Goal: Information Seeking & Learning: Learn about a topic

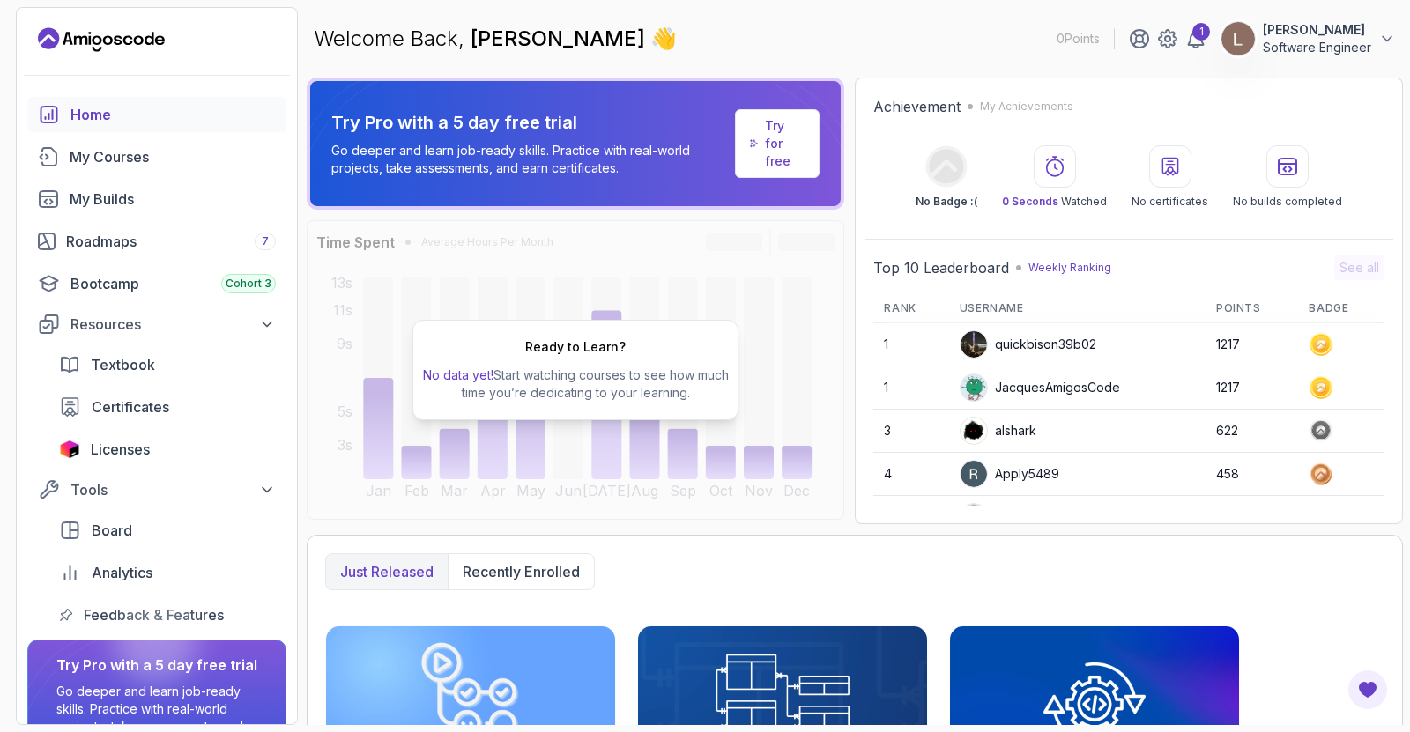
click at [586, 378] on p "No data yet! Start watching courses to see how much time you’re dedicating to y…" at bounding box center [575, 384] width 310 height 35
click at [87, 55] on div at bounding box center [157, 75] width 280 height 43
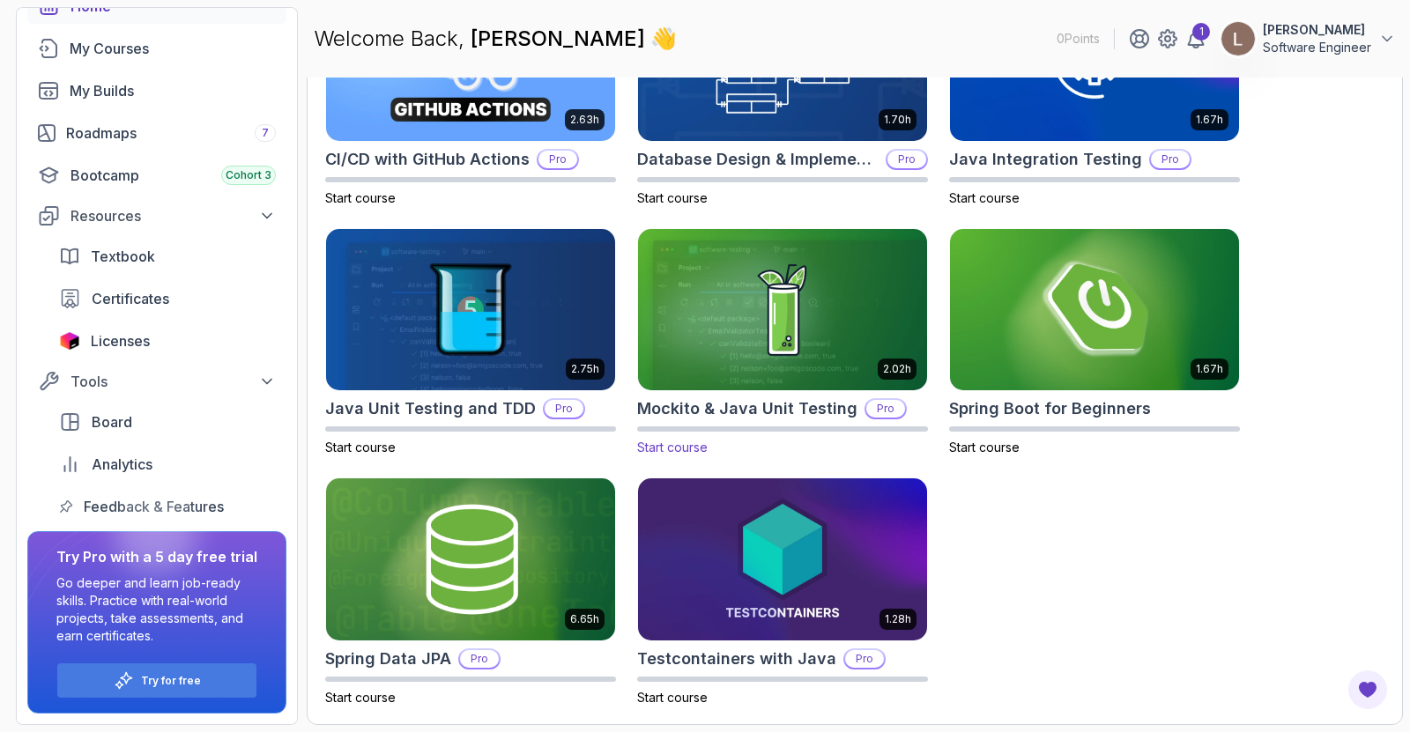
scroll to position [383, 0]
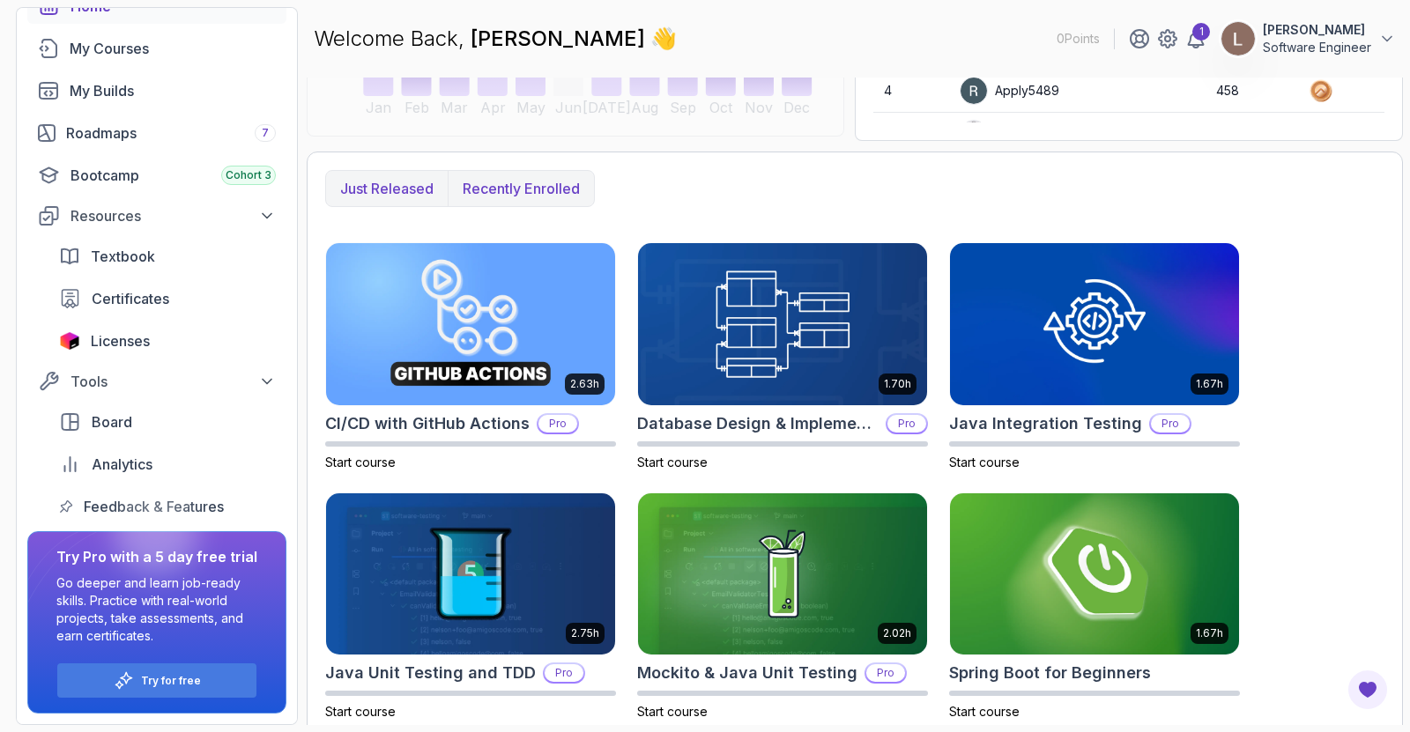
click at [490, 188] on p "Recently enrolled" at bounding box center [521, 188] width 117 height 21
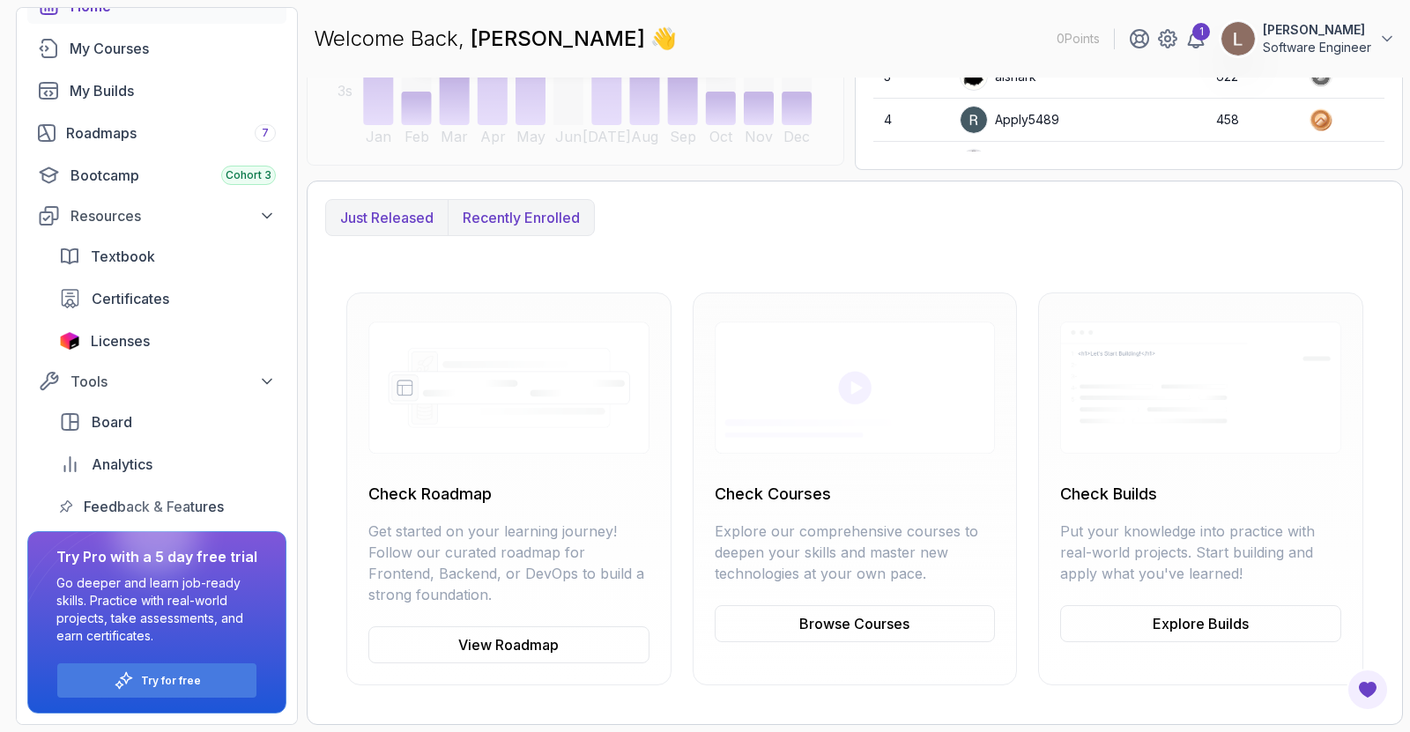
click at [389, 233] on button "Just released" at bounding box center [387, 217] width 122 height 35
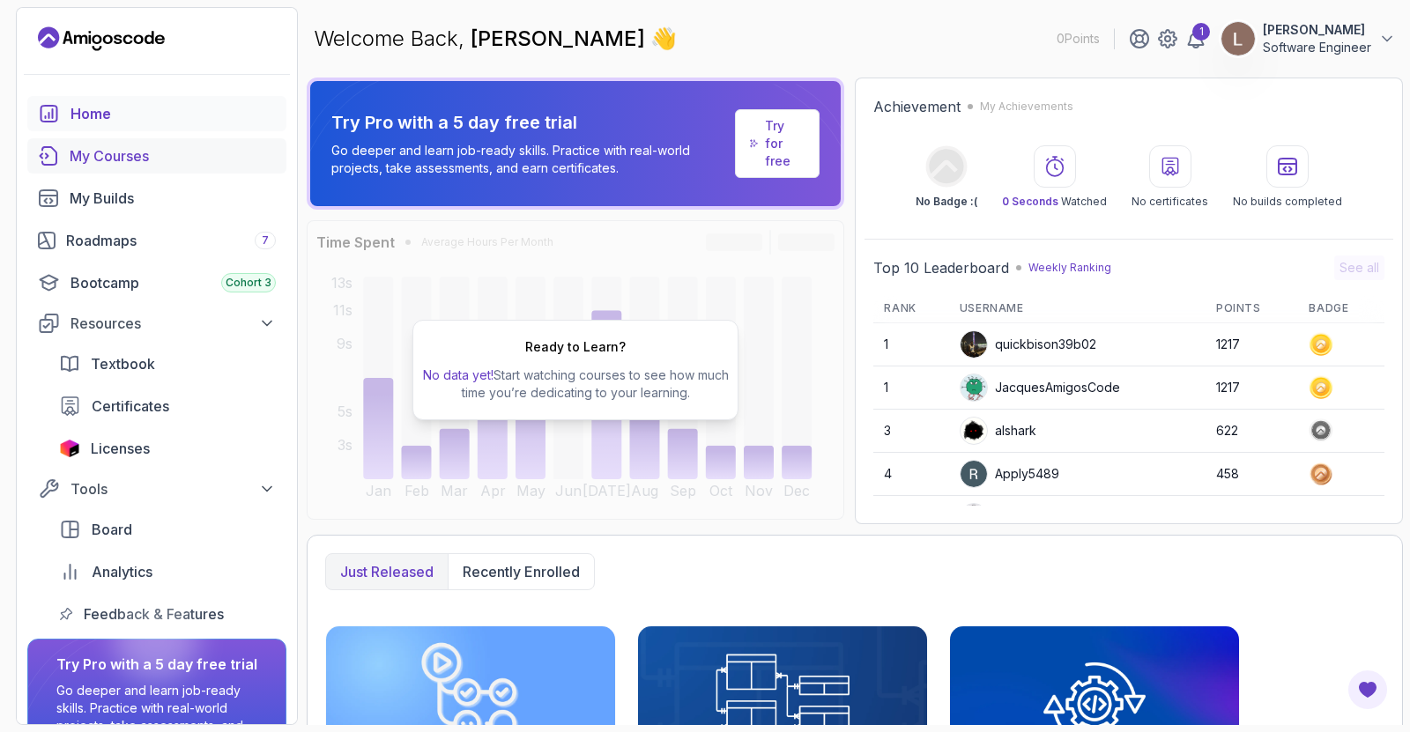
scroll to position [0, 0]
click at [570, 39] on span "[PERSON_NAME]" at bounding box center [561, 39] width 180 height 26
click at [650, 36] on span "👋" at bounding box center [663, 39] width 26 height 28
click at [145, 248] on div "Roadmaps 7" at bounding box center [171, 241] width 210 height 21
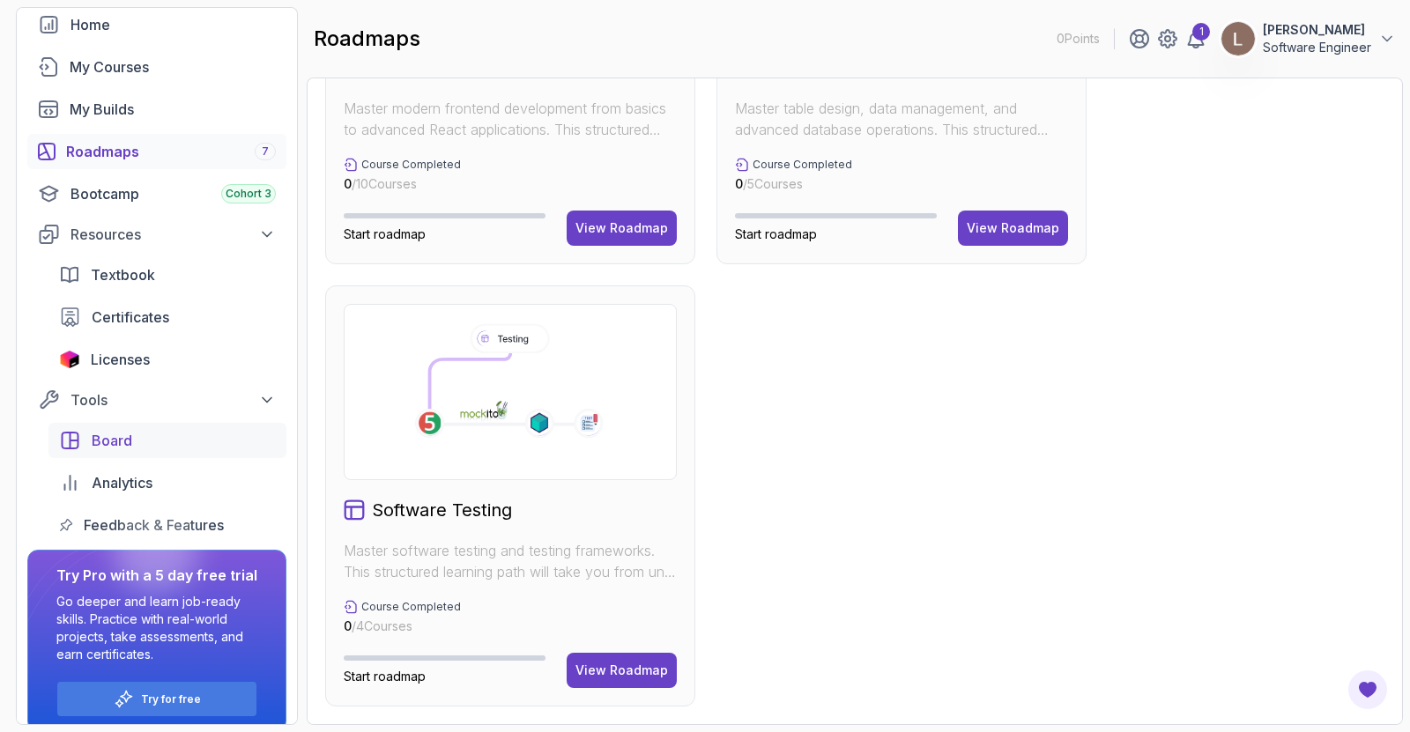
scroll to position [108, 0]
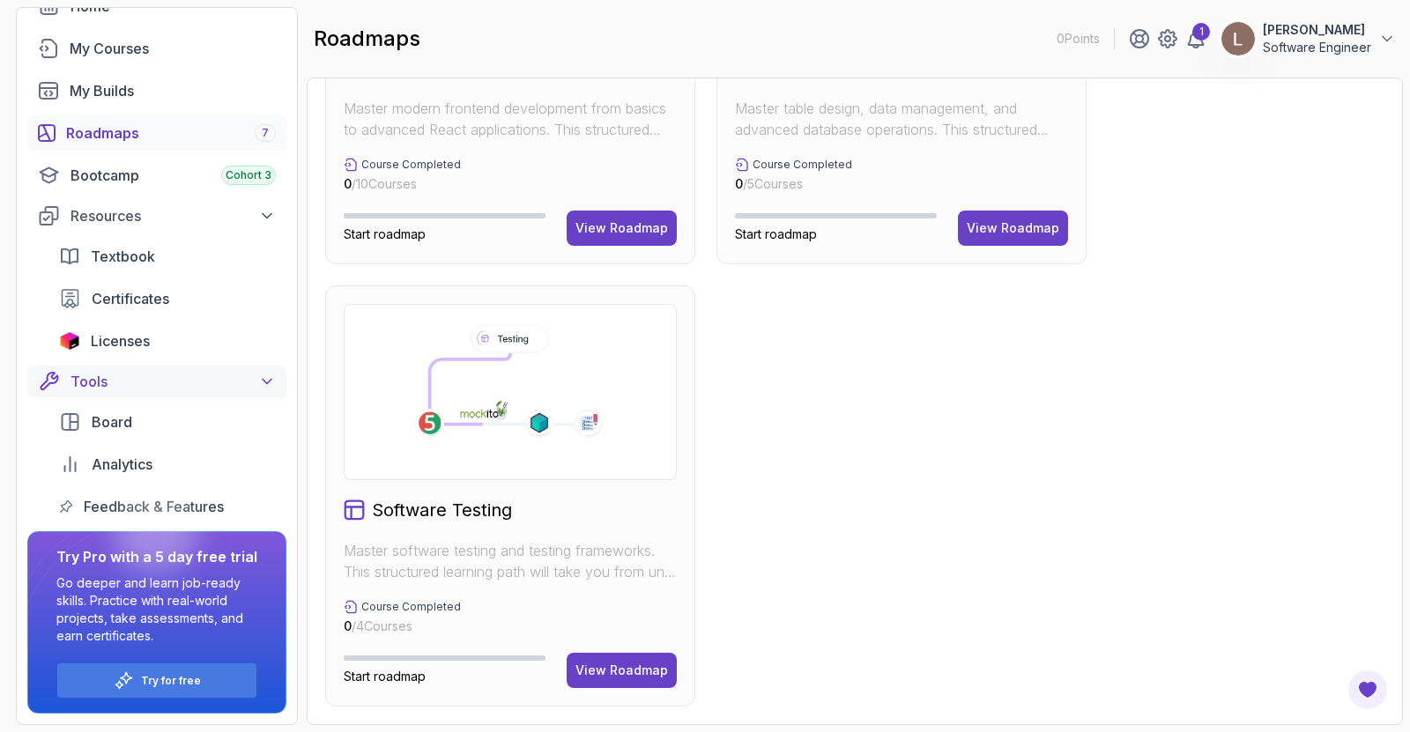
click at [222, 384] on div "Tools" at bounding box center [172, 381] width 205 height 21
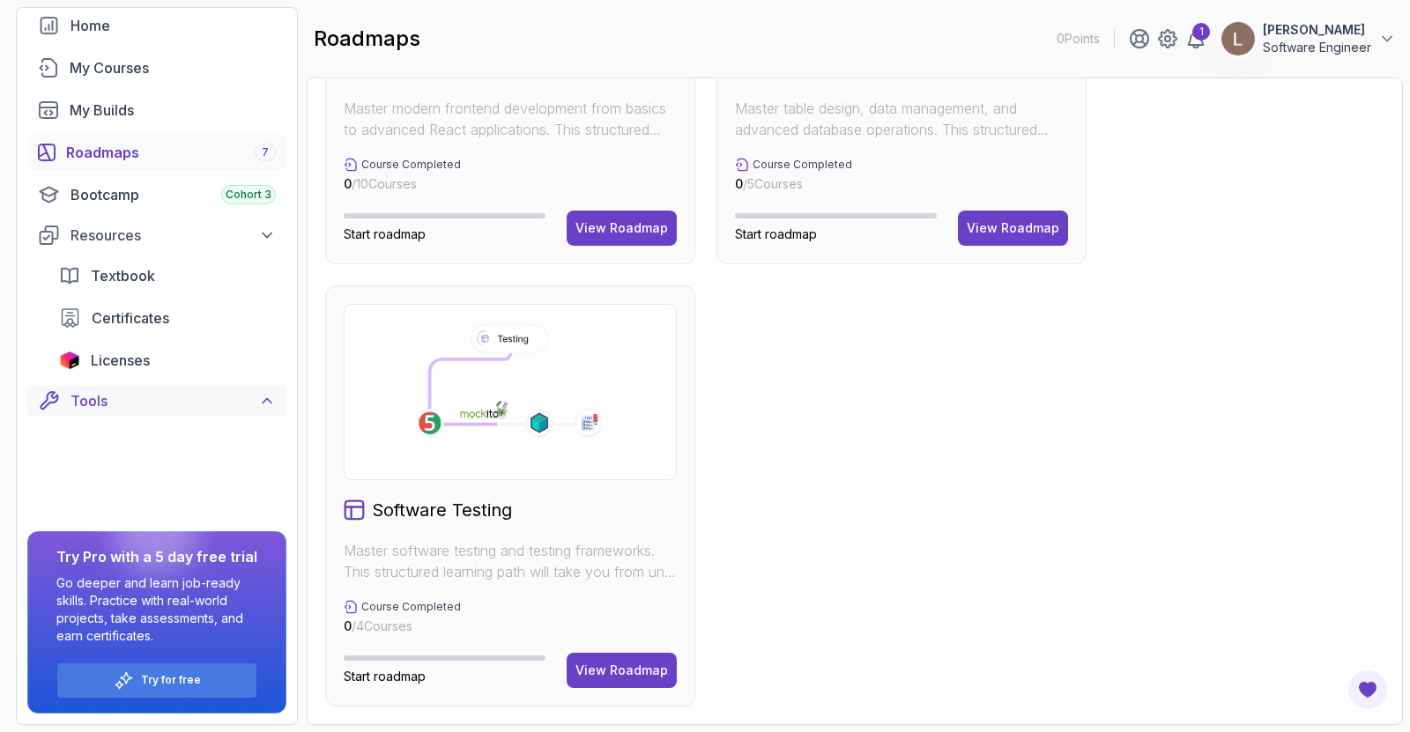
scroll to position [0, 0]
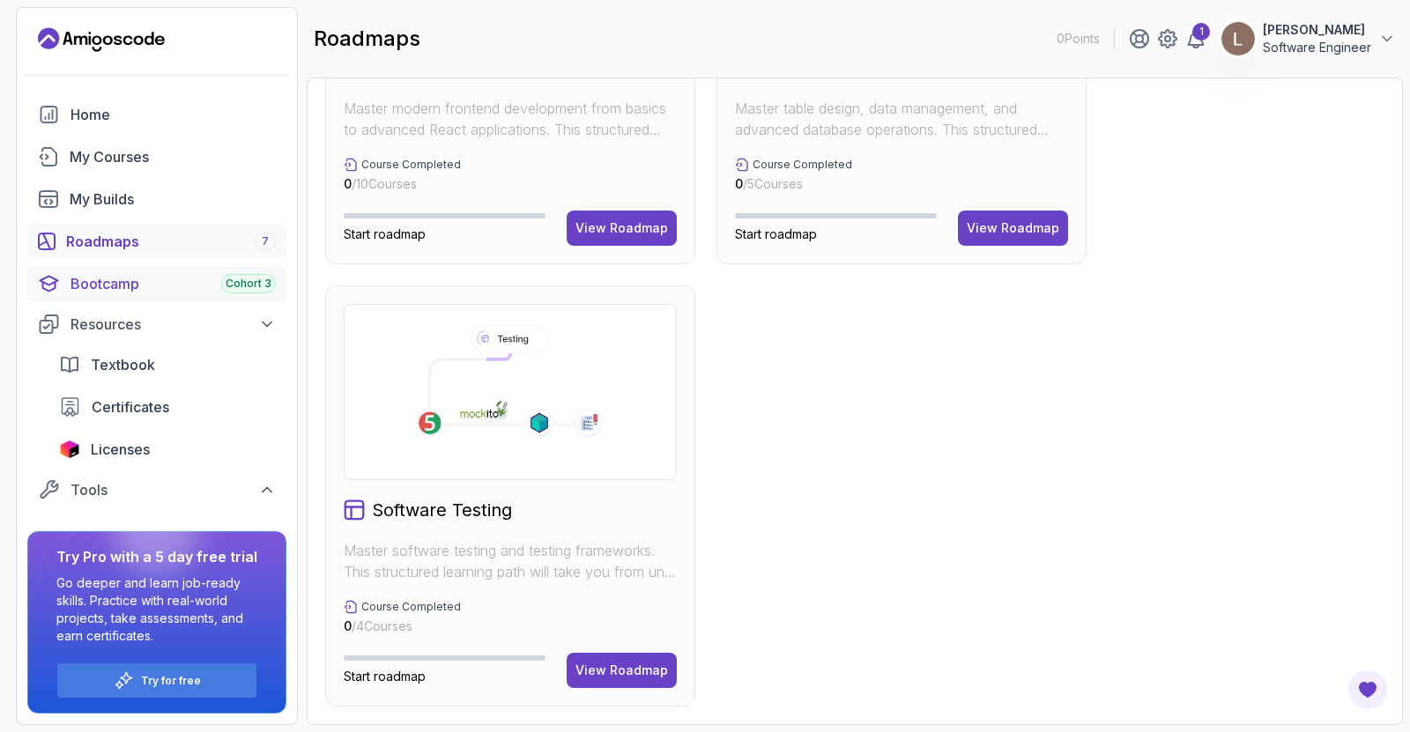
click at [159, 287] on div "Bootcamp Cohort 3" at bounding box center [172, 283] width 205 height 21
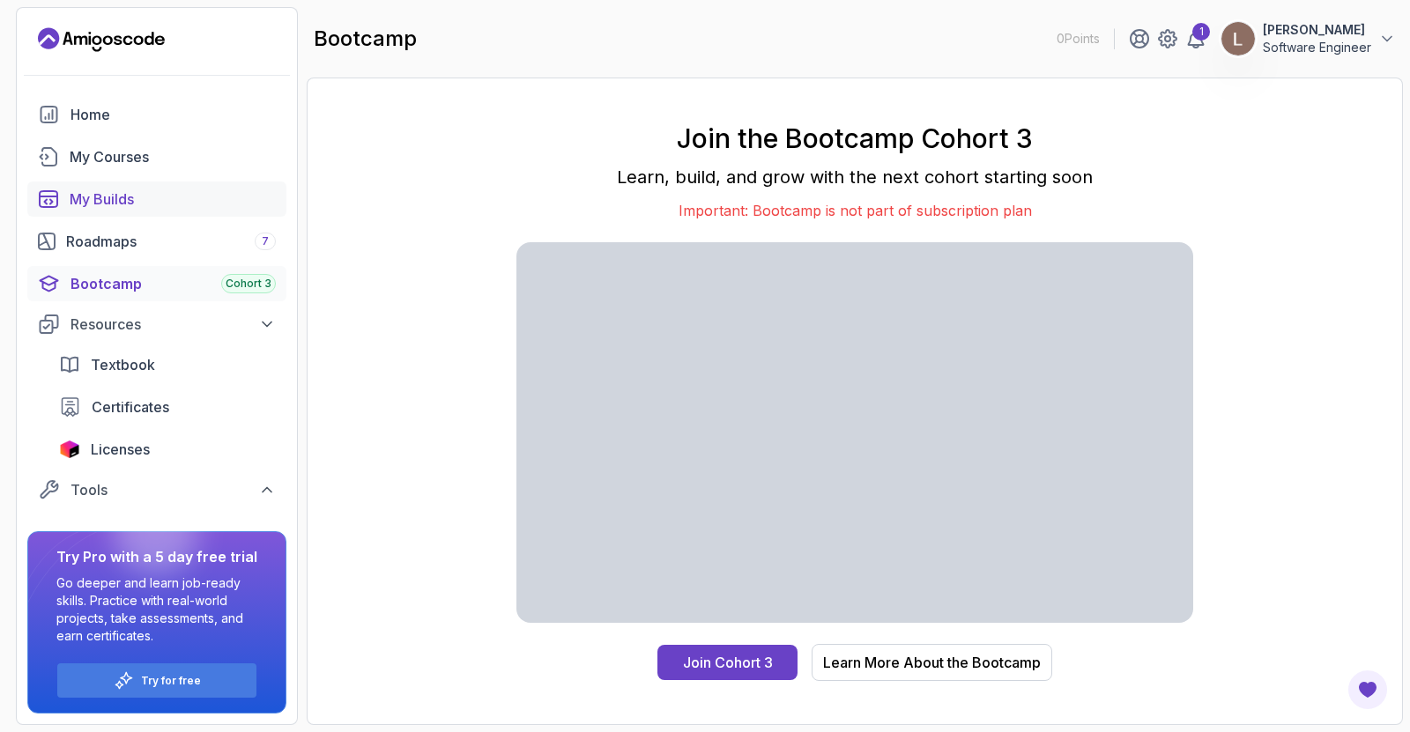
click at [137, 195] on div "My Builds" at bounding box center [173, 199] width 206 height 21
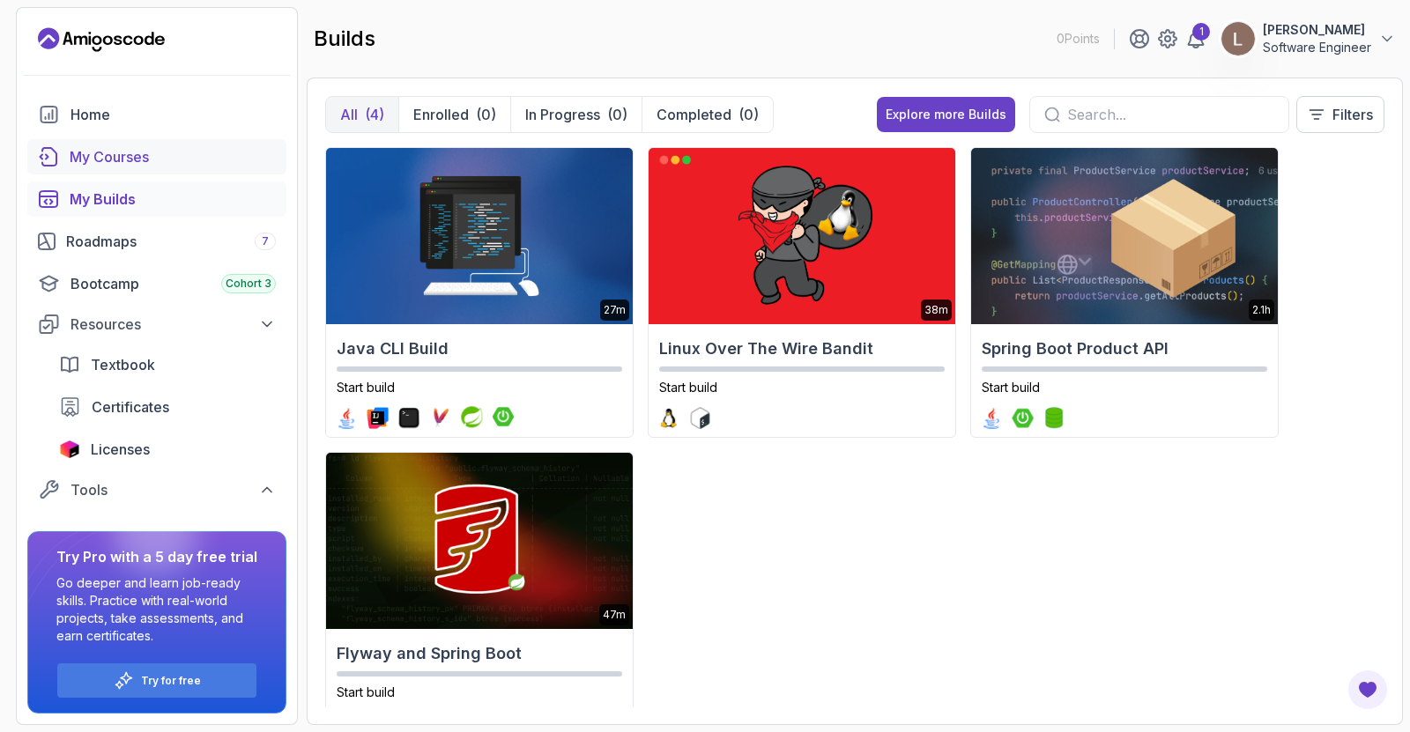
click at [137, 165] on div "My Courses" at bounding box center [173, 156] width 206 height 21
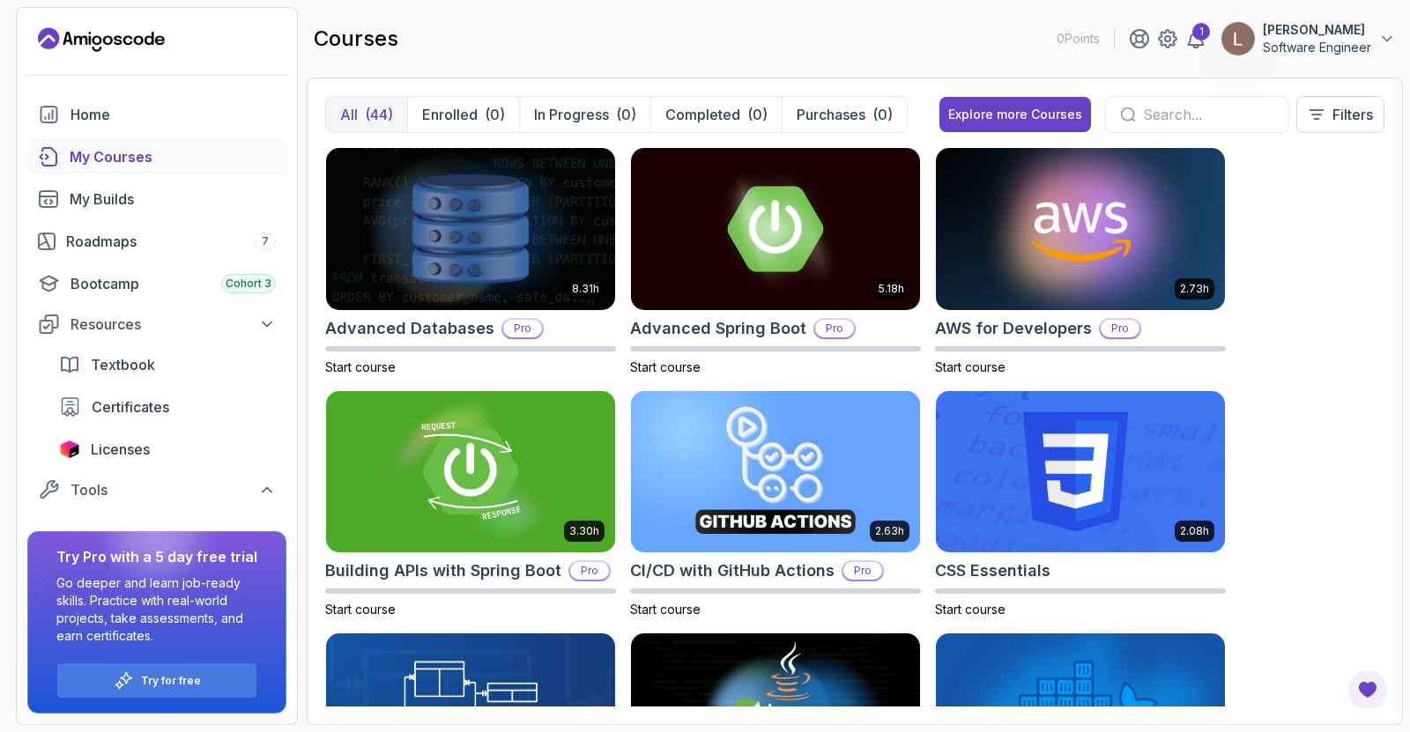
click at [1231, 109] on input "text" at bounding box center [1208, 114] width 131 height 21
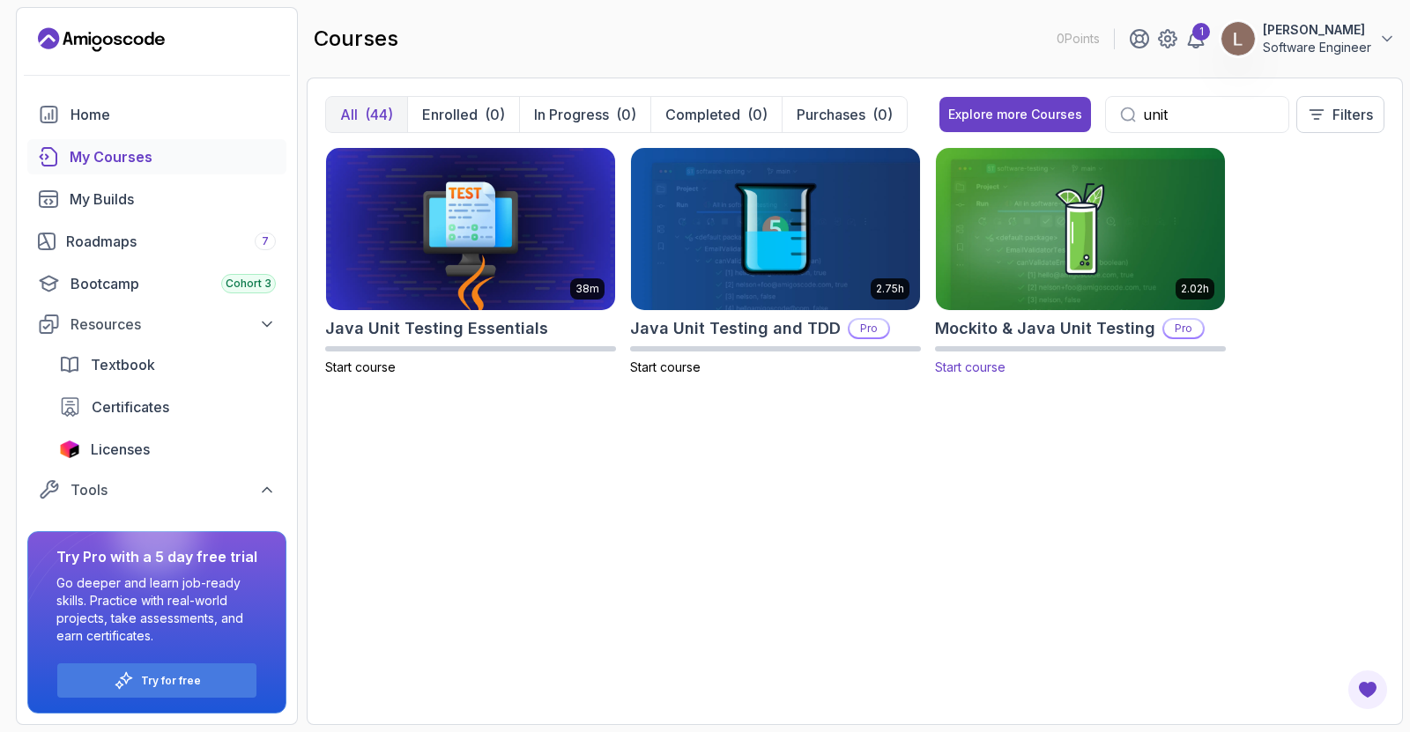
type input "unit"
click at [996, 291] on img at bounding box center [1080, 229] width 303 height 170
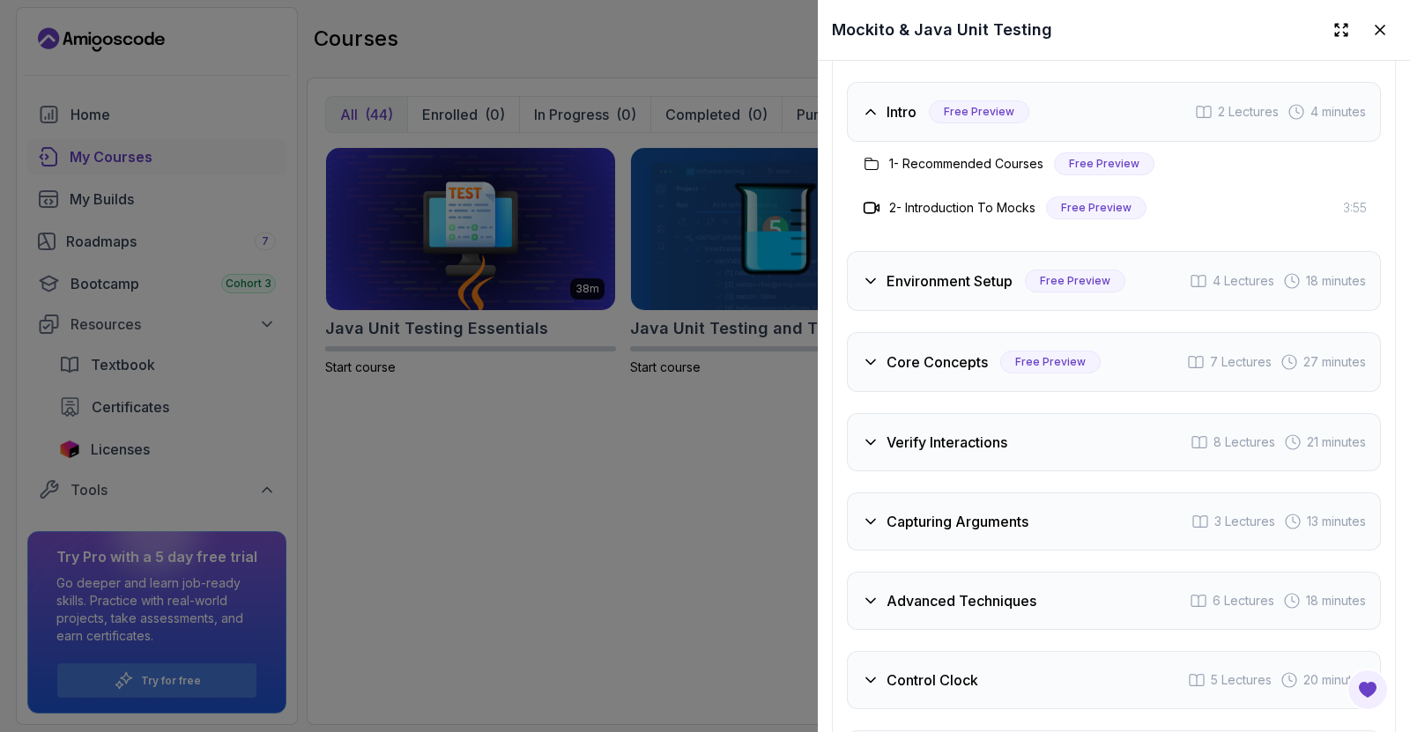
scroll to position [3525, 0]
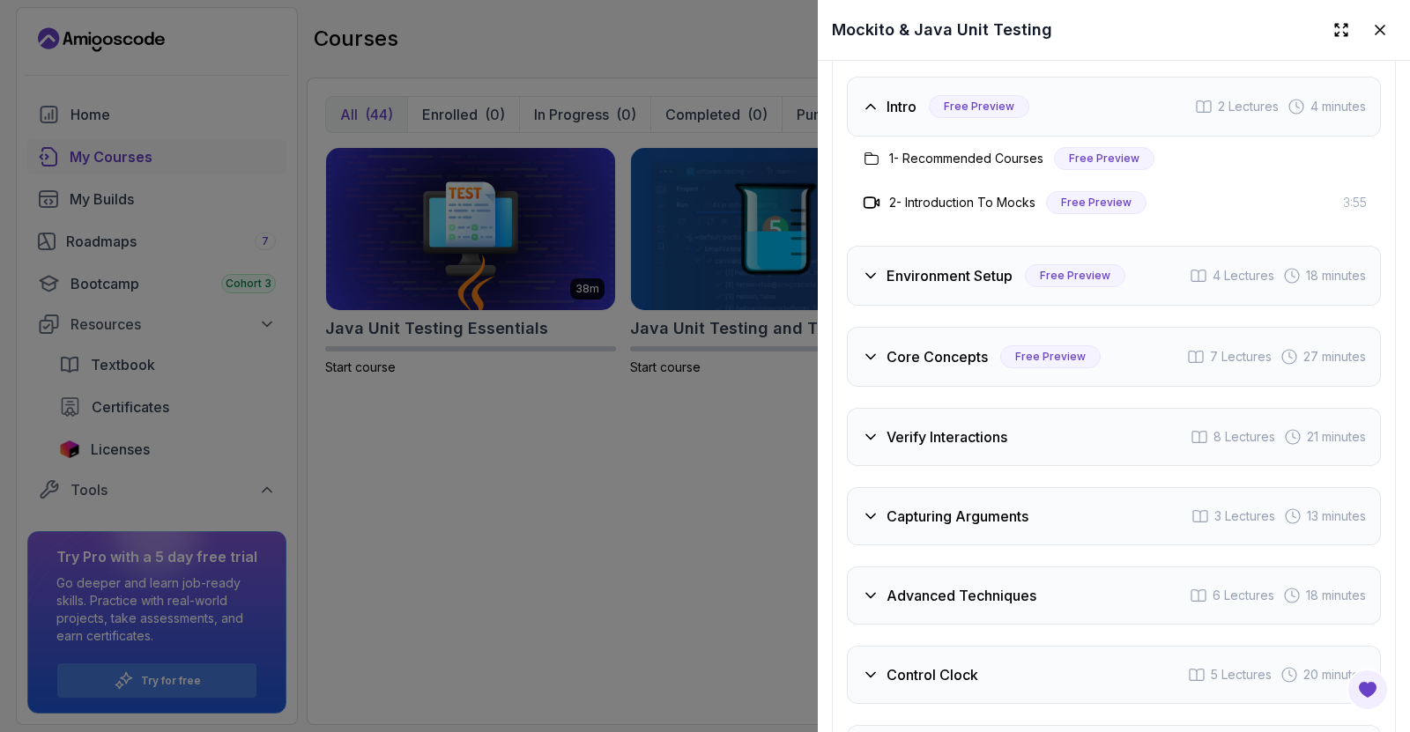
click at [962, 408] on div "Verify Interactions 8 Lectures 21 minutes" at bounding box center [1114, 437] width 534 height 58
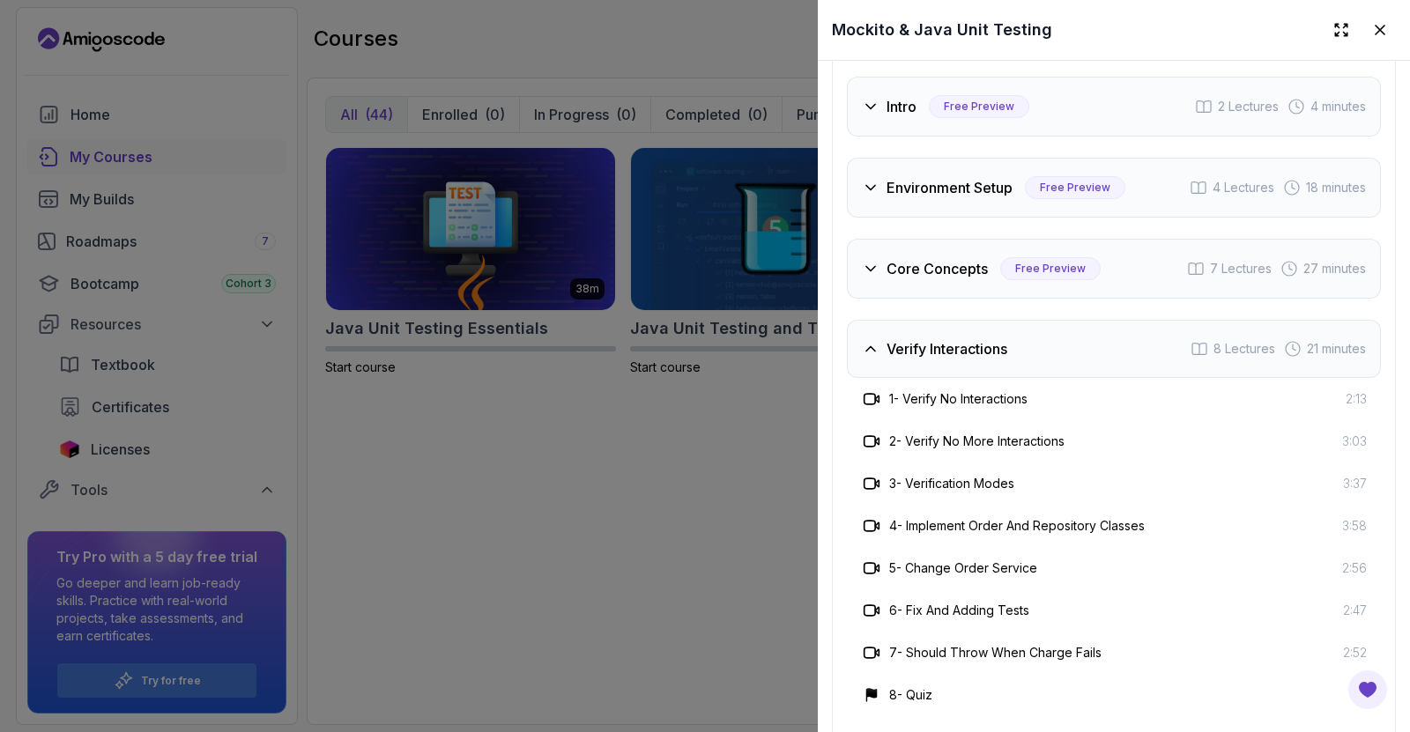
click at [938, 338] on h3 "Verify Interactions" at bounding box center [946, 348] width 121 height 21
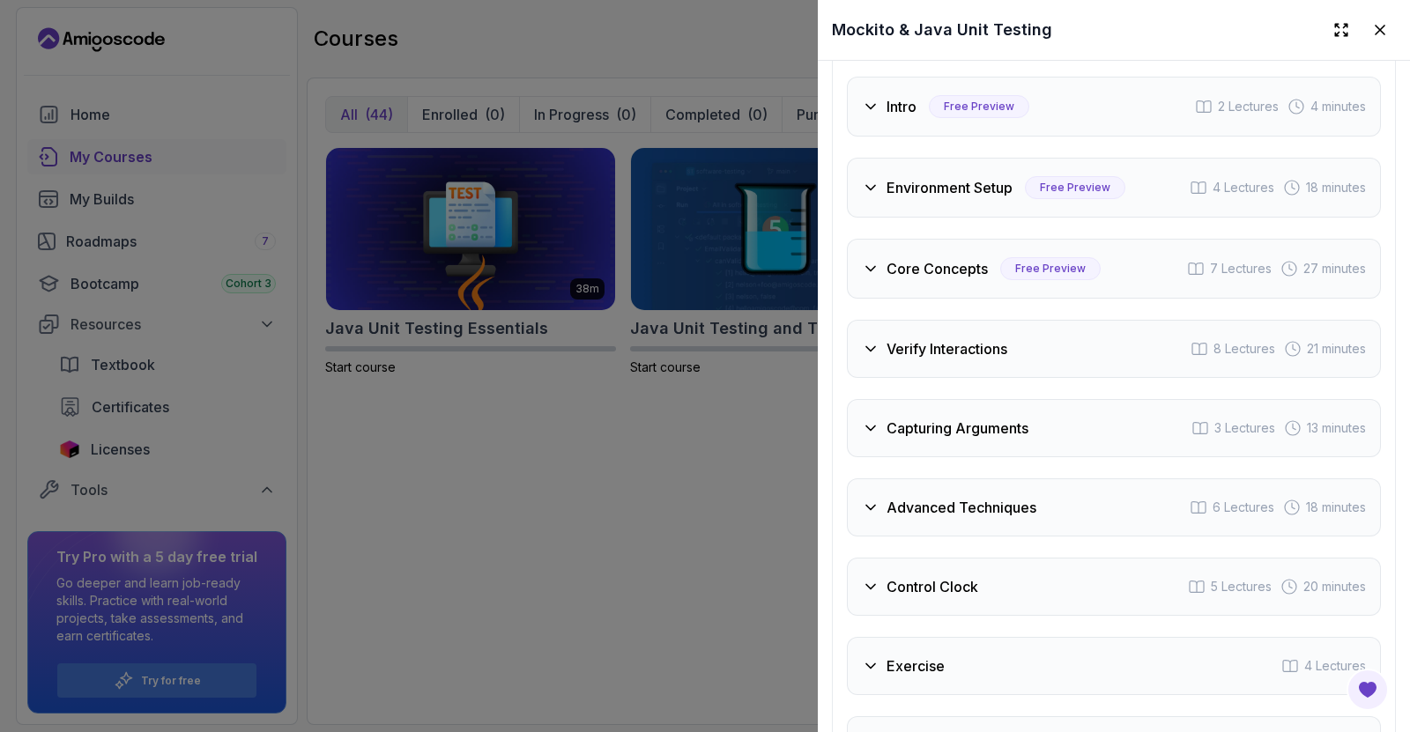
click at [949, 418] on h3 "Capturing Arguments" at bounding box center [957, 428] width 142 height 21
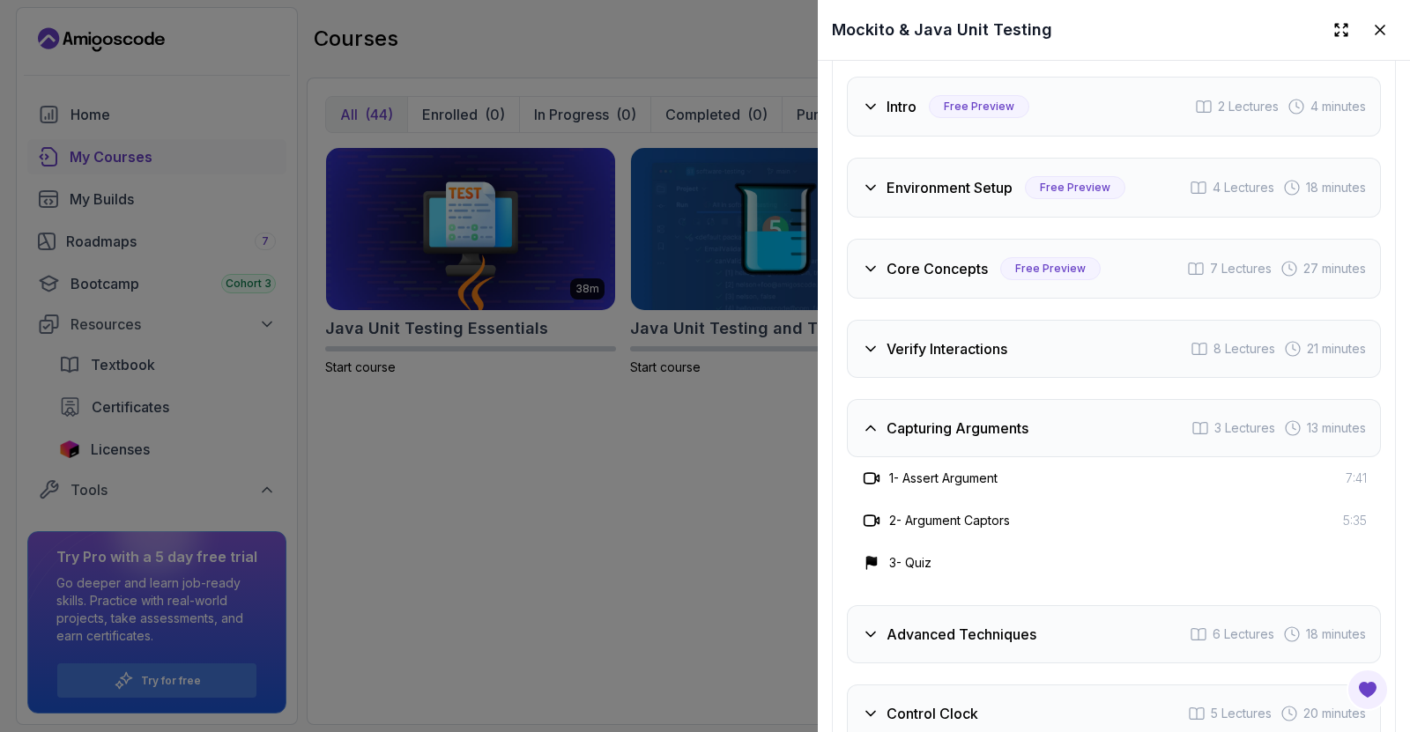
click at [949, 418] on h3 "Capturing Arguments" at bounding box center [957, 428] width 142 height 21
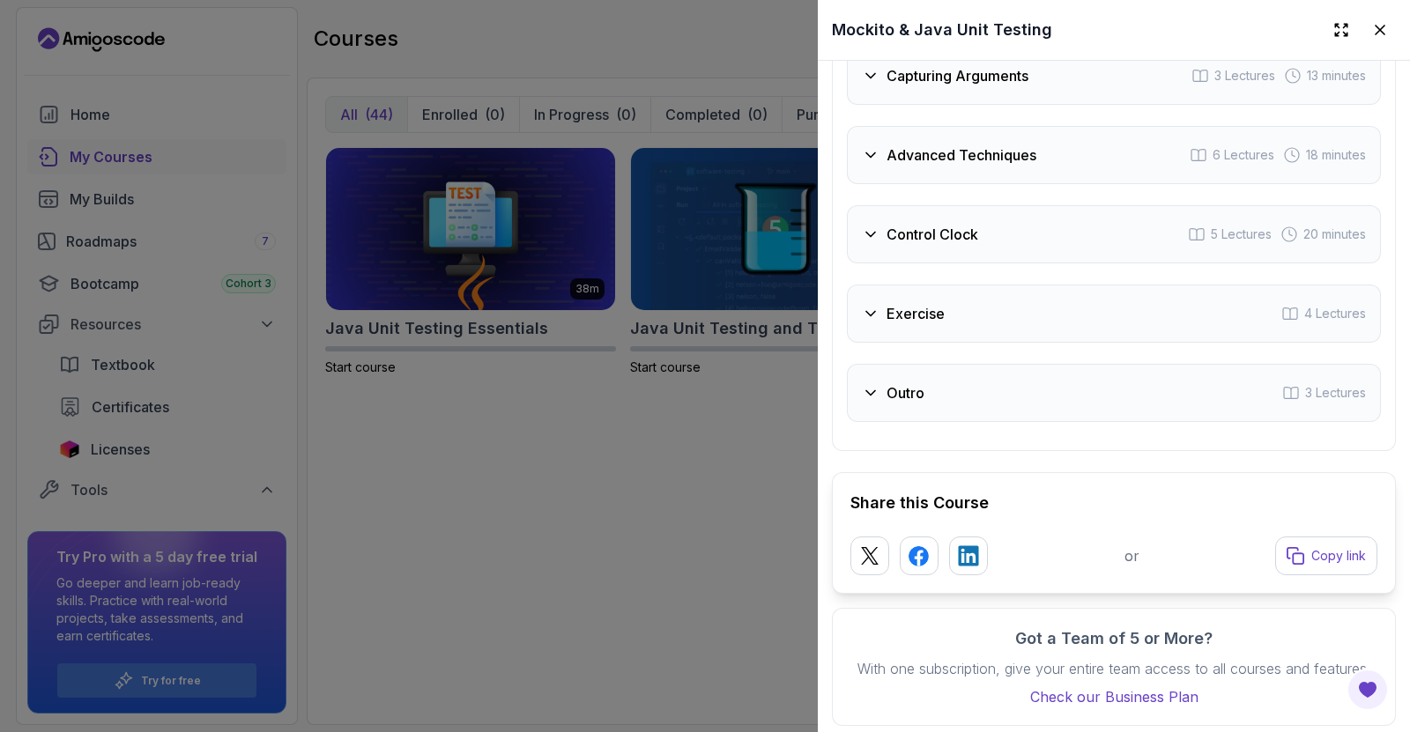
scroll to position [3260, 0]
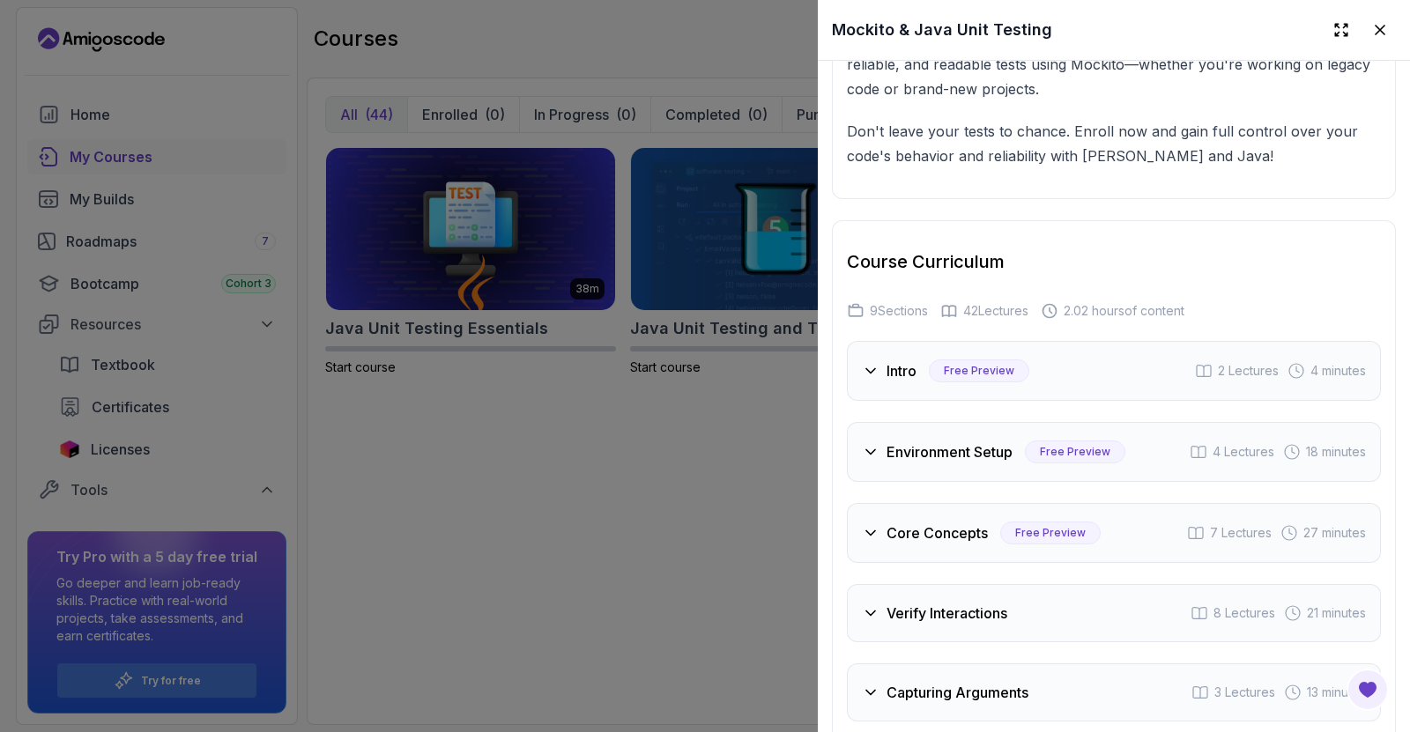
click at [1375, 11] on div "Mockito & Java Unit Testing" at bounding box center [1114, 30] width 592 height 60
click at [1375, 27] on icon at bounding box center [1379, 30] width 9 height 9
